Goal: Task Accomplishment & Management: Manage account settings

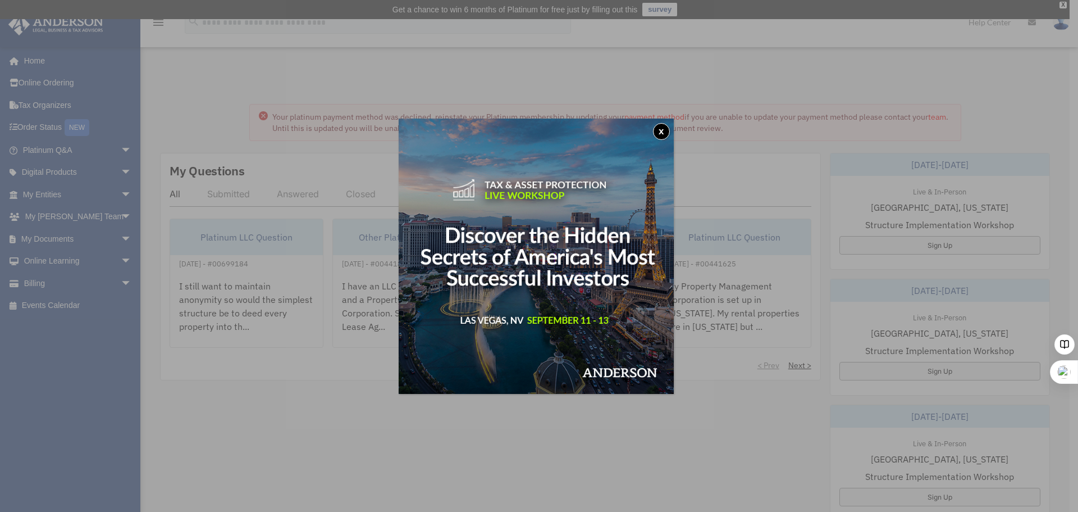
click at [662, 131] on button "x" at bounding box center [661, 131] width 17 height 17
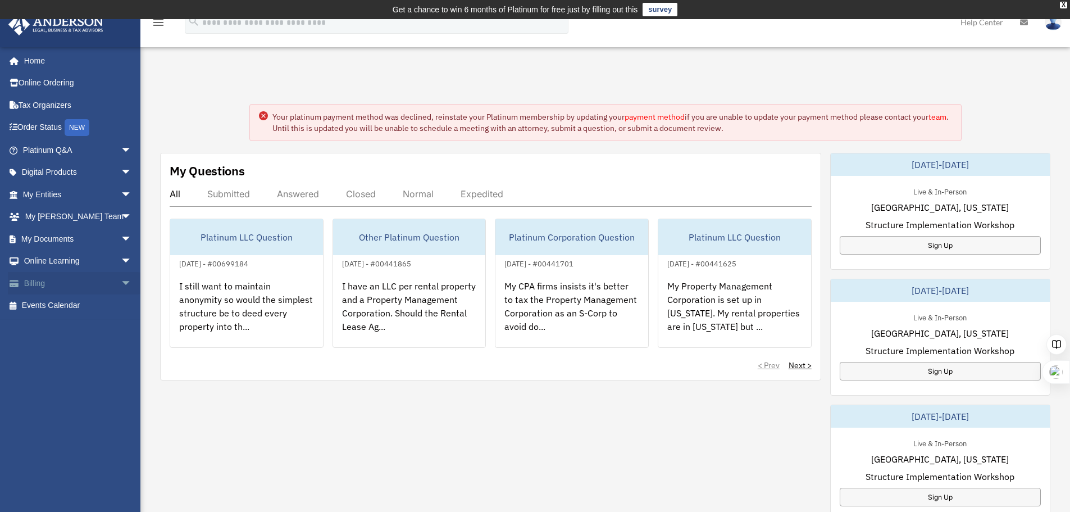
click at [46, 279] on link "Billing arrow_drop_down" at bounding box center [78, 283] width 141 height 22
click at [84, 282] on link "Billing arrow_drop_down" at bounding box center [78, 283] width 141 height 22
click at [121, 281] on span "arrow_drop_down" at bounding box center [132, 283] width 22 height 23
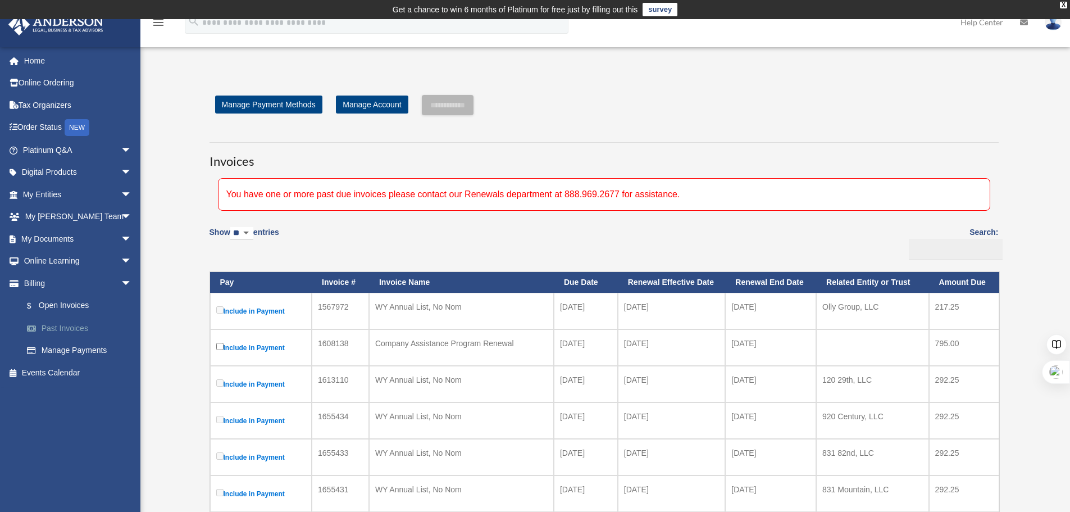
click at [71, 325] on link "Past Invoices" at bounding box center [82, 328] width 133 height 22
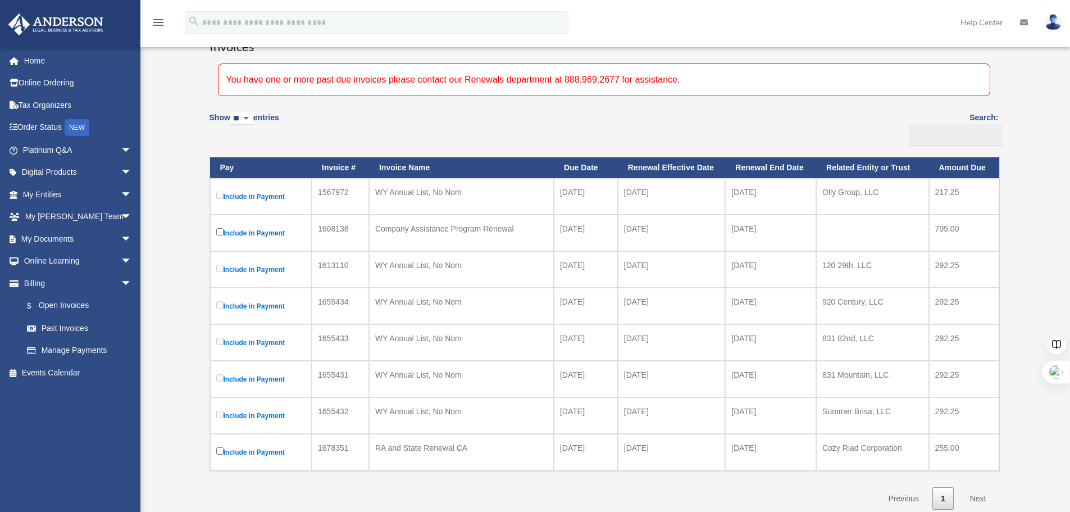
scroll to position [168, 0]
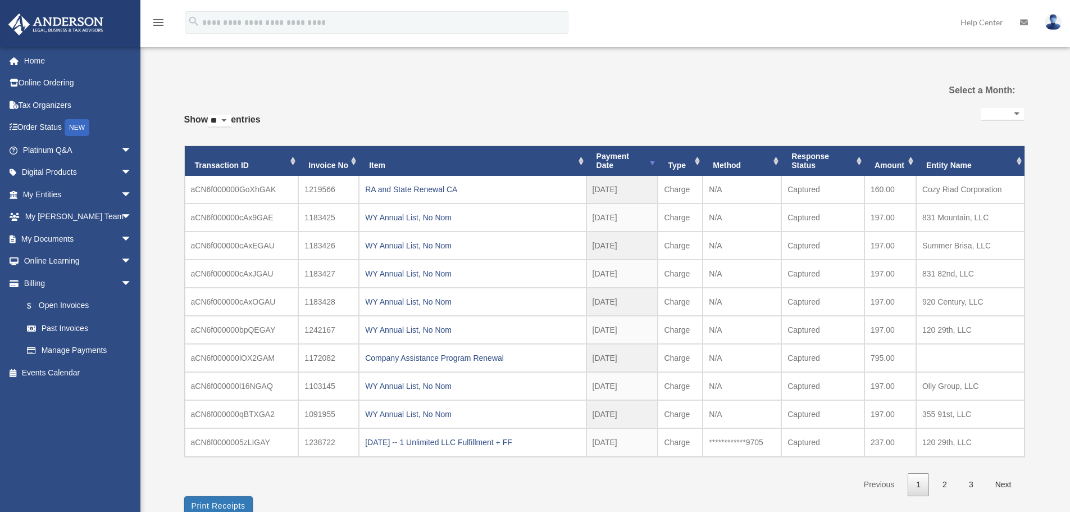
select select
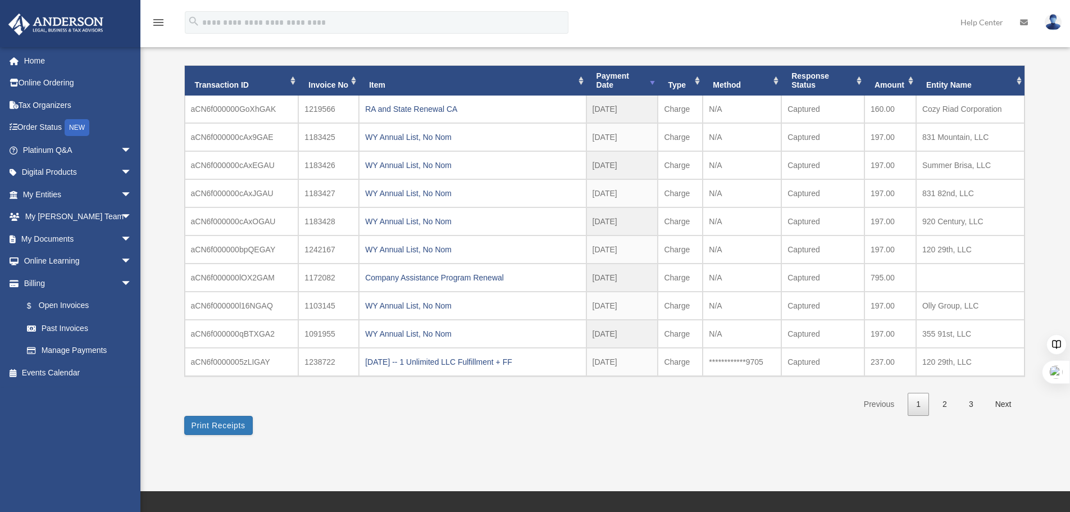
scroll to position [112, 0]
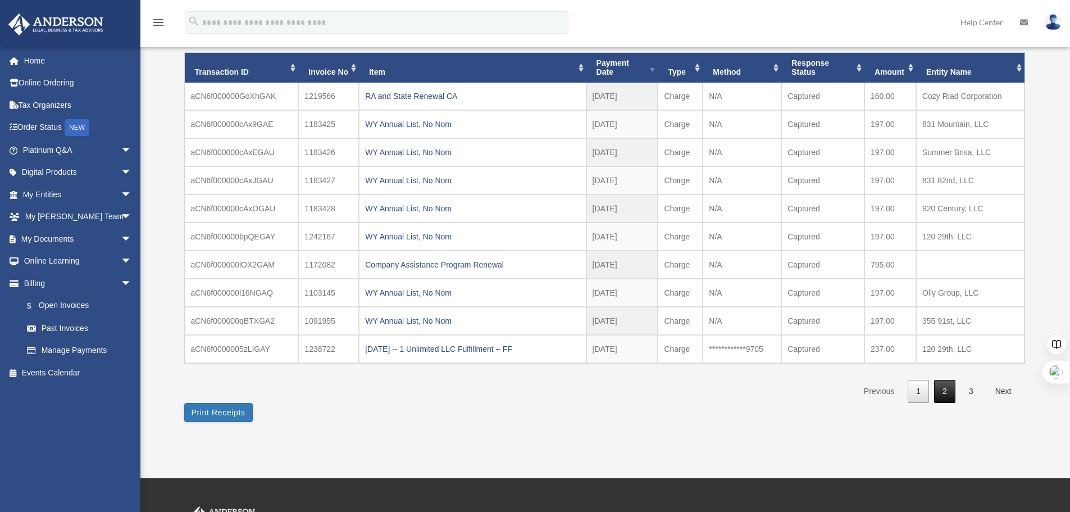
click at [943, 391] on link "2" at bounding box center [944, 391] width 21 height 23
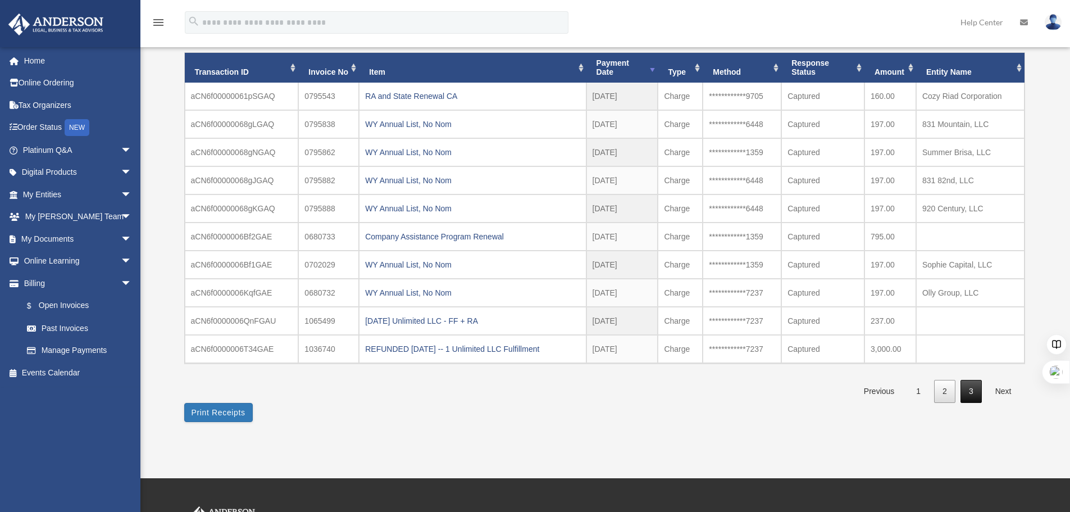
click at [977, 390] on link "3" at bounding box center [970, 391] width 21 height 23
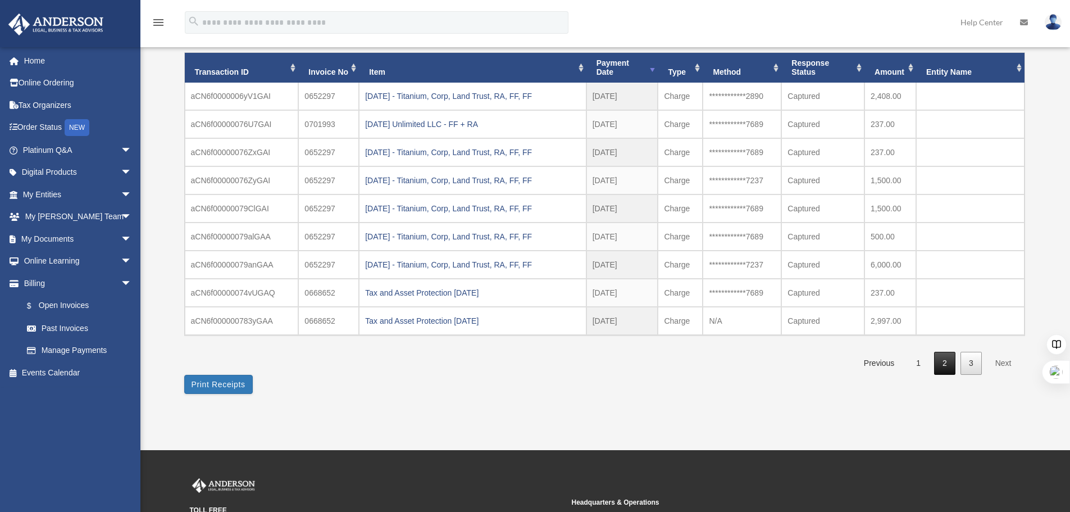
click at [948, 359] on link "2" at bounding box center [944, 363] width 21 height 23
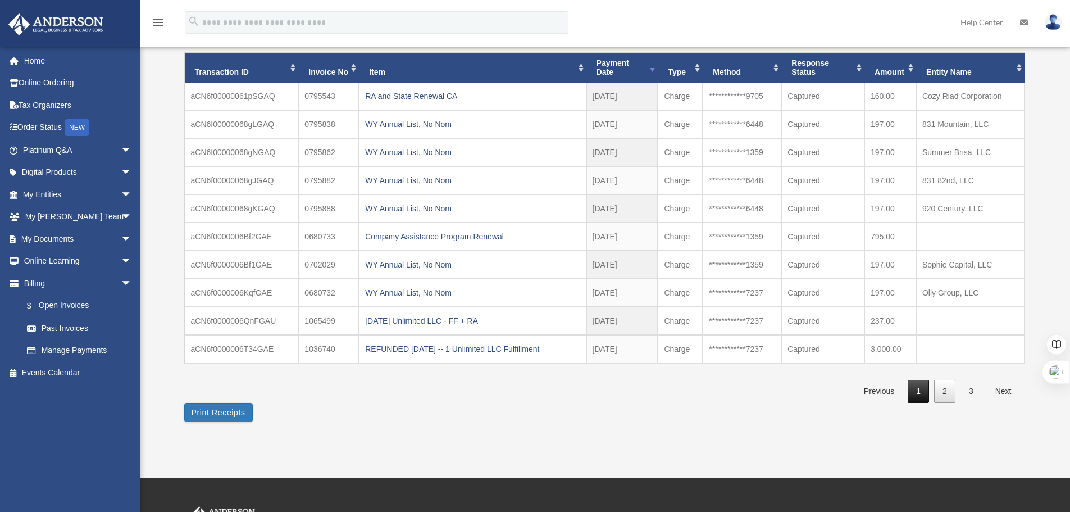
click at [914, 391] on link "1" at bounding box center [918, 391] width 21 height 23
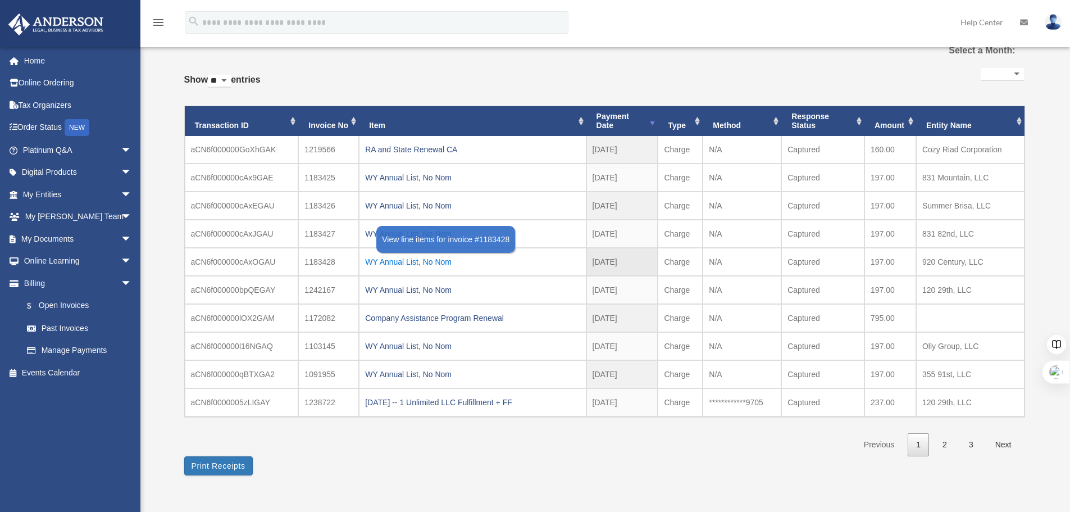
scroll to position [0, 0]
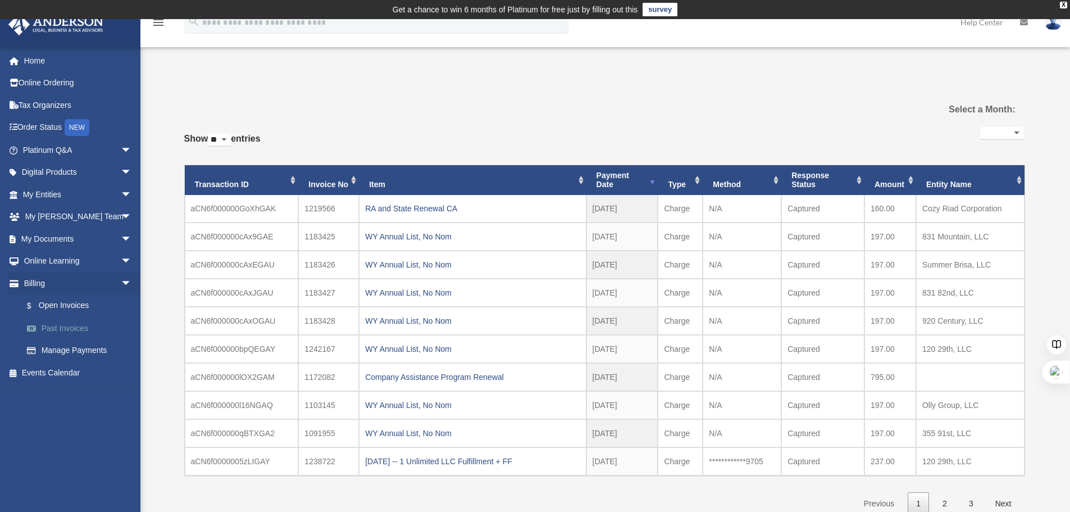
click at [60, 325] on link "Past Invoices" at bounding box center [82, 328] width 133 height 22
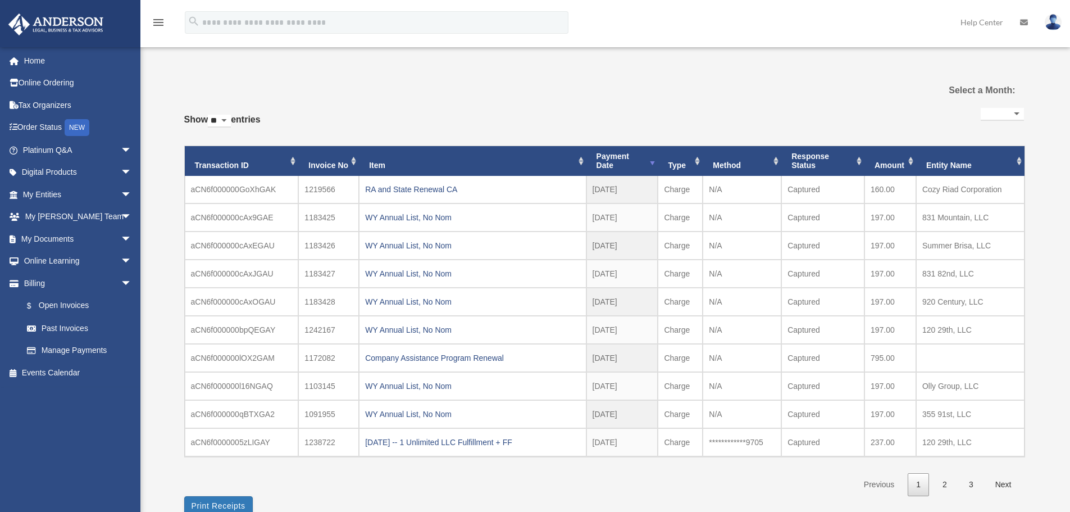
select select
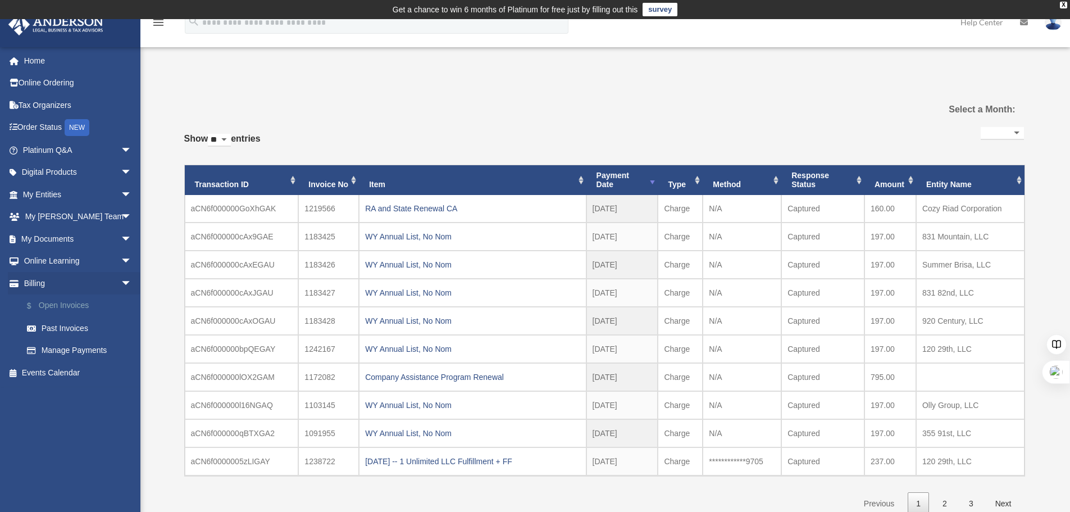
click at [55, 303] on link "$ Open Invoices" at bounding box center [82, 305] width 133 height 23
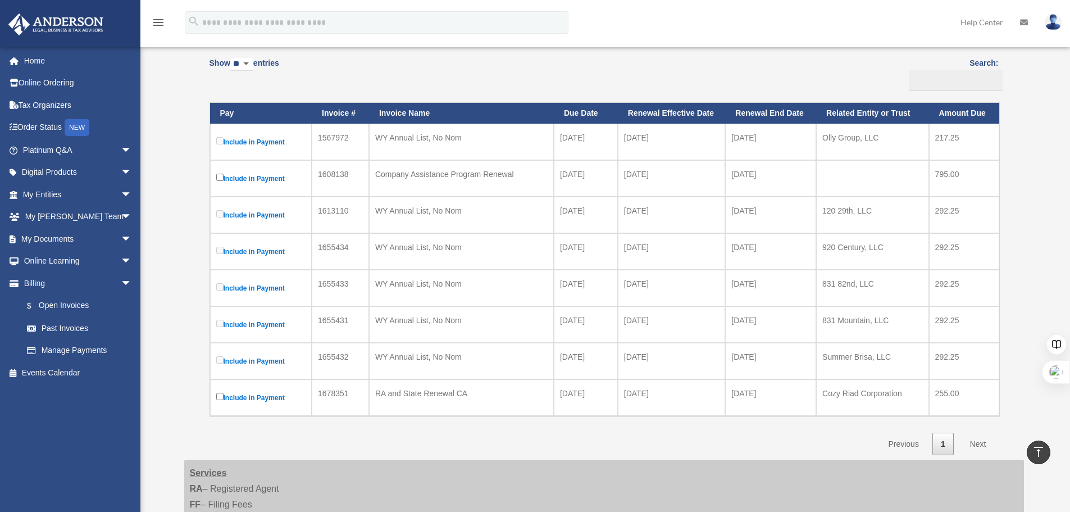
scroll to position [168, 0]
click at [70, 352] on link "Manage Payments" at bounding box center [82, 350] width 133 height 22
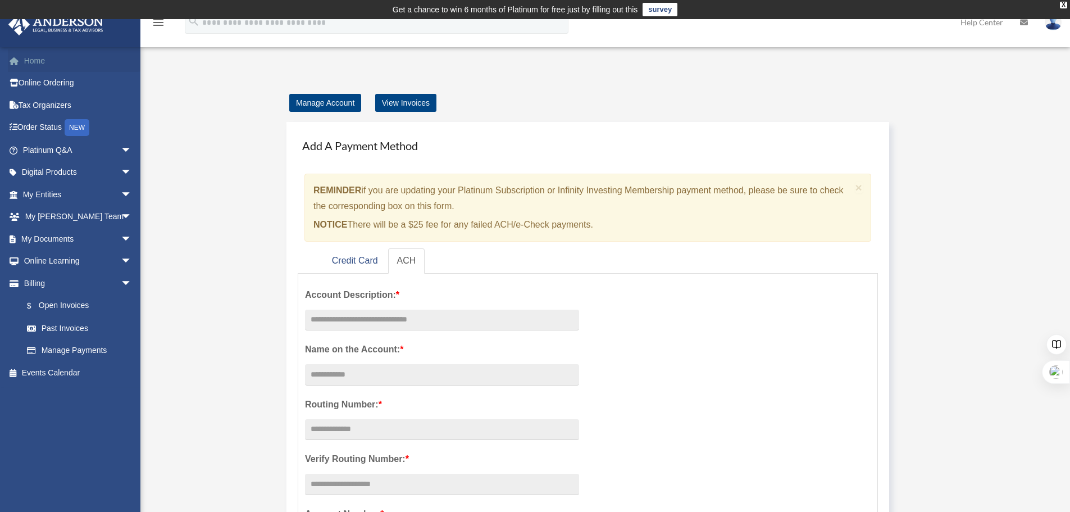
click at [38, 62] on link "Home" at bounding box center [78, 60] width 141 height 22
